Goal: Information Seeking & Learning: Learn about a topic

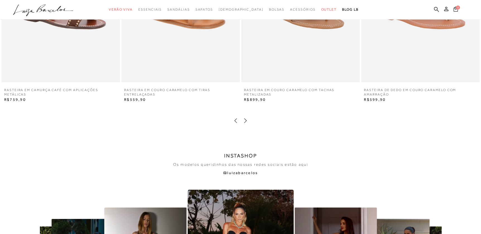
scroll to position [1090, 0]
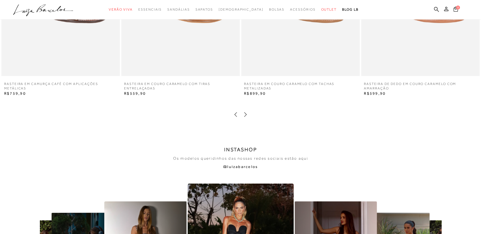
click at [244, 114] on icon at bounding box center [246, 115] width 6 height 6
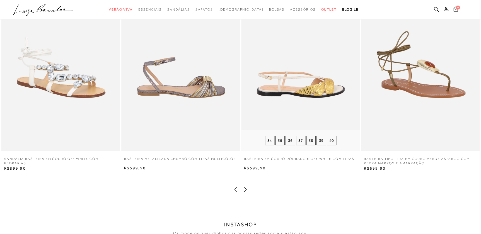
scroll to position [1014, 0]
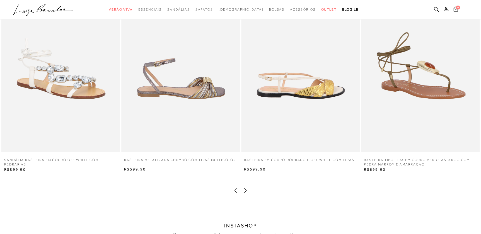
click at [247, 191] on icon at bounding box center [246, 191] width 6 height 6
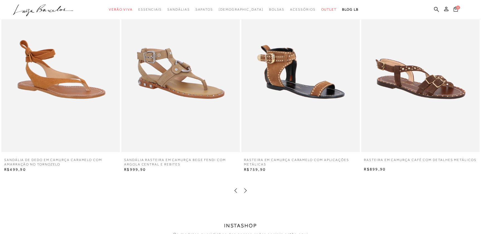
click at [247, 191] on icon at bounding box center [246, 191] width 6 height 6
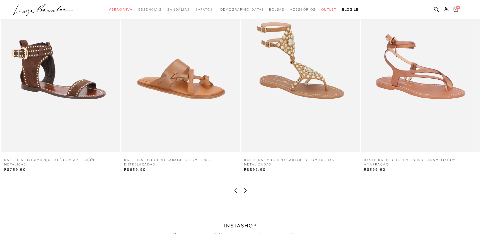
click at [235, 192] on icon at bounding box center [236, 191] width 6 height 6
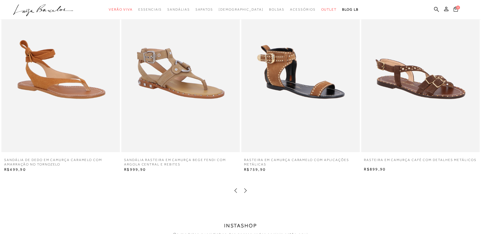
click at [247, 191] on icon at bounding box center [246, 191] width 6 height 6
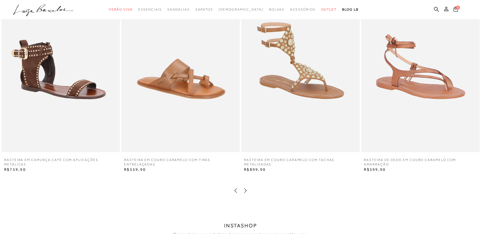
click at [237, 192] on icon at bounding box center [236, 191] width 6 height 6
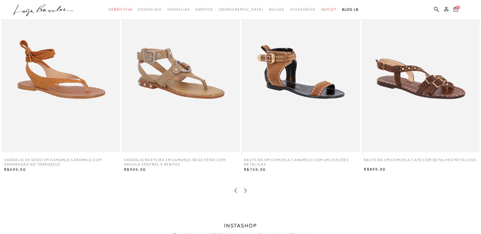
click at [245, 190] on icon at bounding box center [246, 191] width 6 height 6
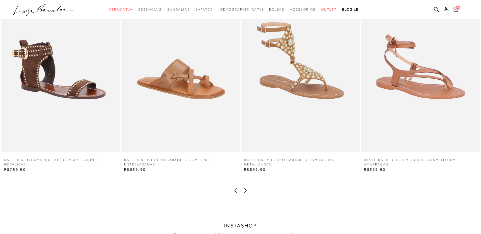
click at [245, 189] on icon at bounding box center [245, 191] width 3 height 4
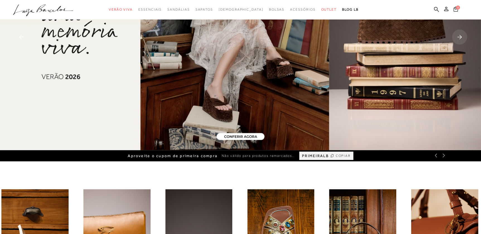
scroll to position [127, 0]
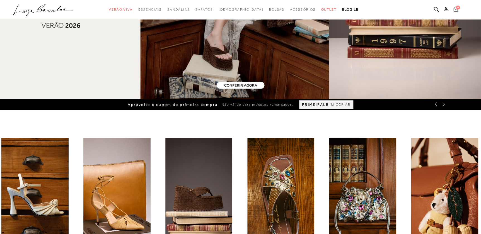
click at [442, 8] on ul ".a{fill-rule:evenodd;} Verão Viva Em alta Favoritos das Influenciadoras Apostas…" at bounding box center [236, 9] width 447 height 10
click at [436, 10] on icon at bounding box center [436, 9] width 5 height 5
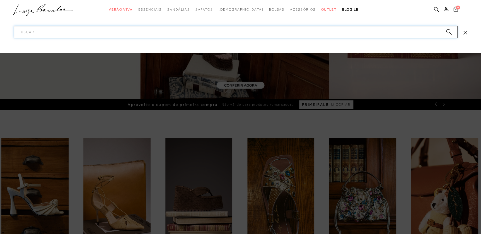
click at [430, 33] on input "Pesquisar" at bounding box center [236, 32] width 444 height 12
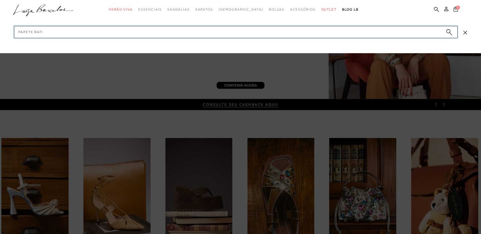
type input "papete rafia"
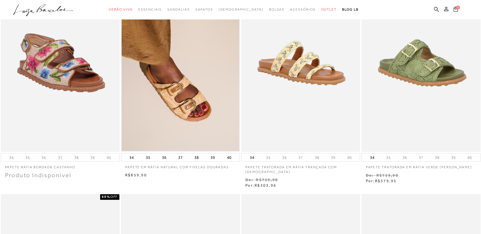
scroll to position [76, 0]
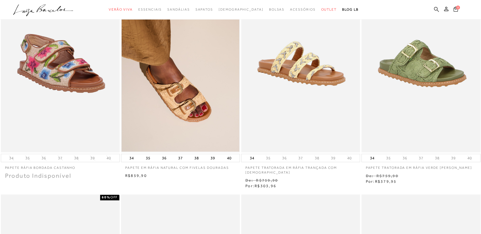
click at [438, 9] on icon at bounding box center [436, 9] width 5 height 5
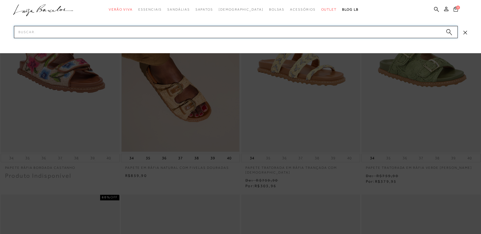
drag, startPoint x: 421, startPoint y: 32, endPoint x: 409, endPoint y: 23, distance: 15.1
click at [421, 32] on input "Pesquisar" at bounding box center [236, 32] width 444 height 12
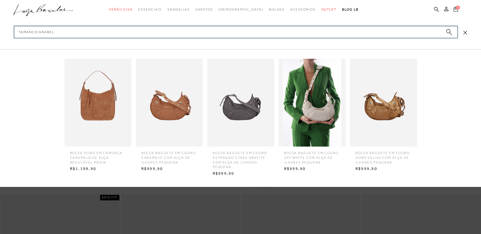
type input "tamanco anabela"
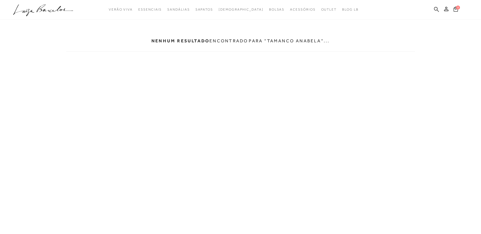
click at [437, 8] on icon at bounding box center [436, 9] width 5 height 5
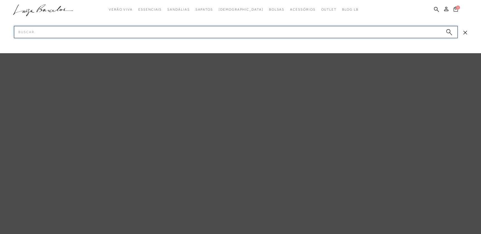
click at [417, 28] on input "Pesquisar" at bounding box center [236, 32] width 444 height 12
type input "anabela"
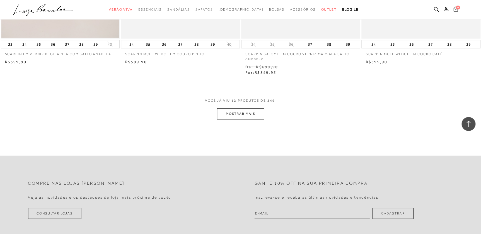
scroll to position [634, 0]
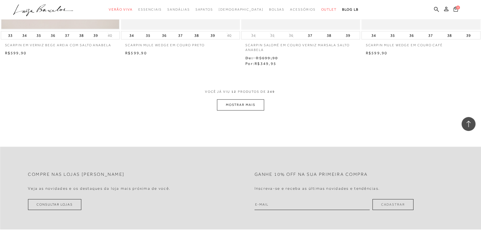
click at [252, 108] on button "MOSTRAR MAIS" at bounding box center [240, 105] width 47 height 11
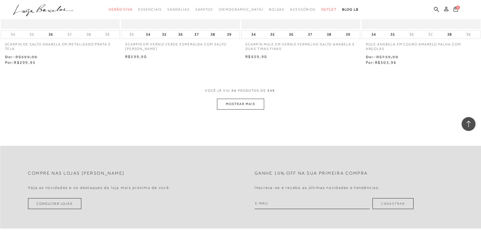
scroll to position [1339, 0]
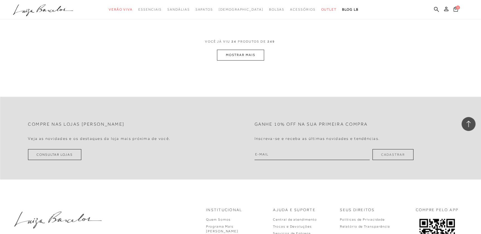
click at [230, 52] on button "MOSTRAR MAIS" at bounding box center [240, 55] width 47 height 11
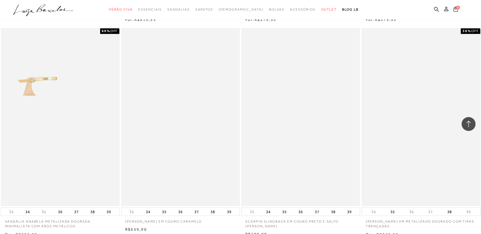
scroll to position [1969, 0]
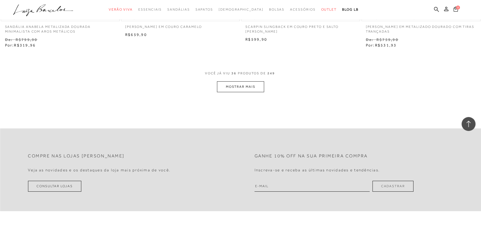
click at [231, 91] on button "MOSTRAR MAIS" at bounding box center [240, 86] width 47 height 11
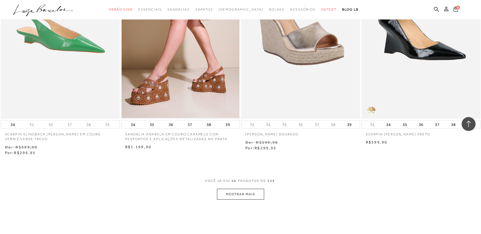
scroll to position [2577, 0]
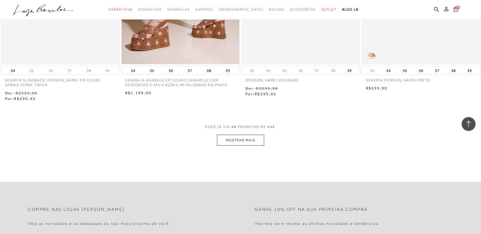
click at [237, 141] on button "MOSTRAR MAIS" at bounding box center [240, 140] width 47 height 11
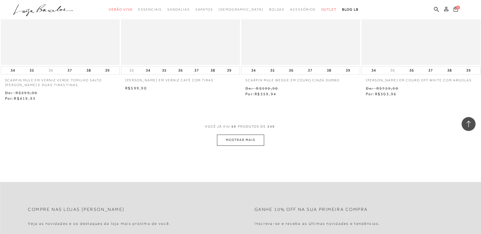
scroll to position [3258, 0]
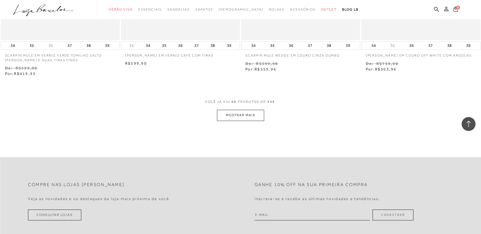
click at [248, 115] on button "MOSTRAR MAIS" at bounding box center [240, 115] width 47 height 11
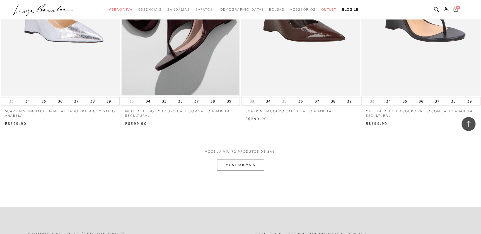
scroll to position [3917, 0]
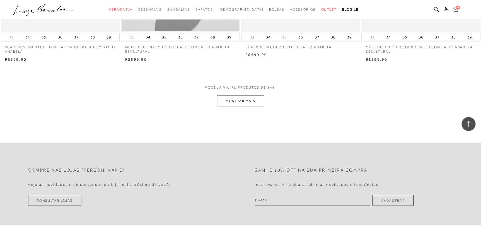
click at [242, 107] on button "MOSTRAR MAIS" at bounding box center [240, 101] width 47 height 11
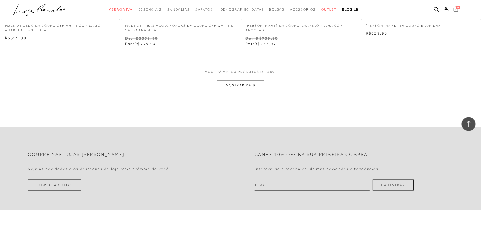
scroll to position [4618, 0]
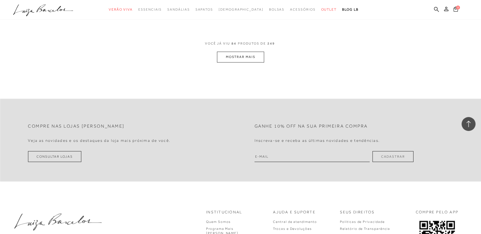
click at [232, 62] on button "MOSTRAR MAIS" at bounding box center [240, 57] width 47 height 11
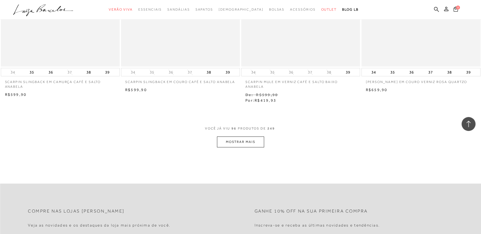
scroll to position [5269, 0]
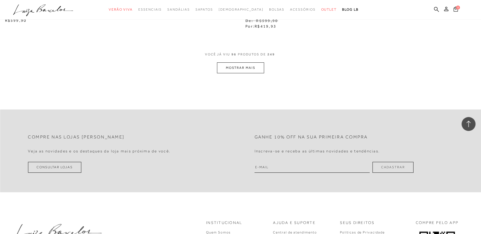
drag, startPoint x: 244, startPoint y: 64, endPoint x: 248, endPoint y: 79, distance: 15.8
click at [244, 62] on div "VOCê JÁ VIU 96 PRODUTOS DE 249" at bounding box center [240, 57] width 71 height 10
click at [250, 72] on button "MOSTRAR MAIS" at bounding box center [240, 67] width 47 height 11
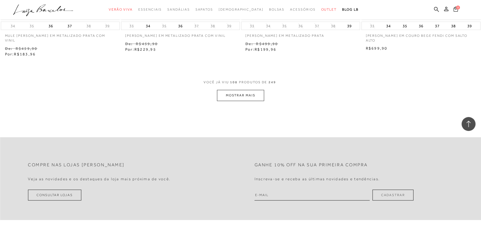
scroll to position [5966, 0]
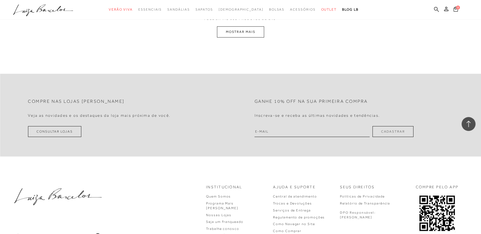
click at [436, 9] on icon at bounding box center [436, 9] width 5 height 5
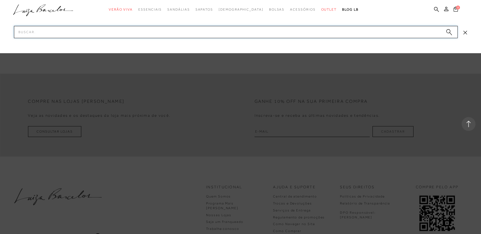
click at [426, 31] on input "Pesquisar" at bounding box center [236, 32] width 444 height 12
click at [211, 65] on div at bounding box center [240, 117] width 481 height 234
